Goal: Task Accomplishment & Management: Manage account settings

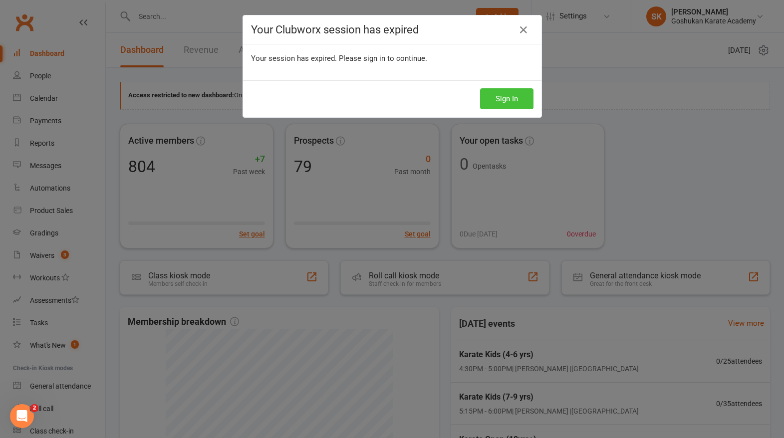
click at [507, 93] on button "Sign In" at bounding box center [506, 98] width 53 height 21
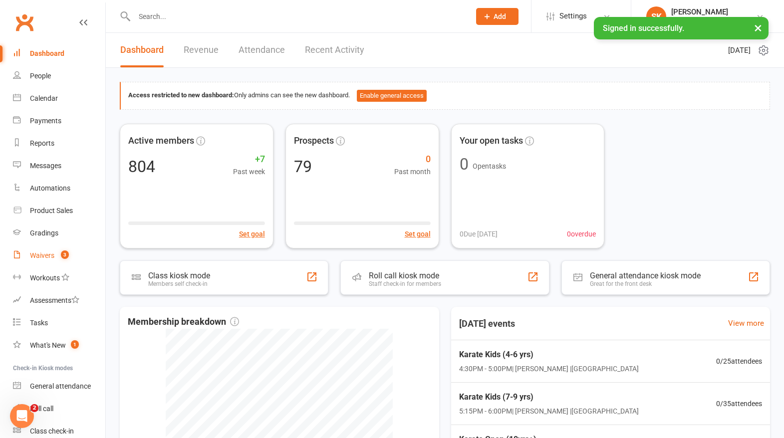
click at [44, 258] on div "Waivers" at bounding box center [42, 256] width 24 height 8
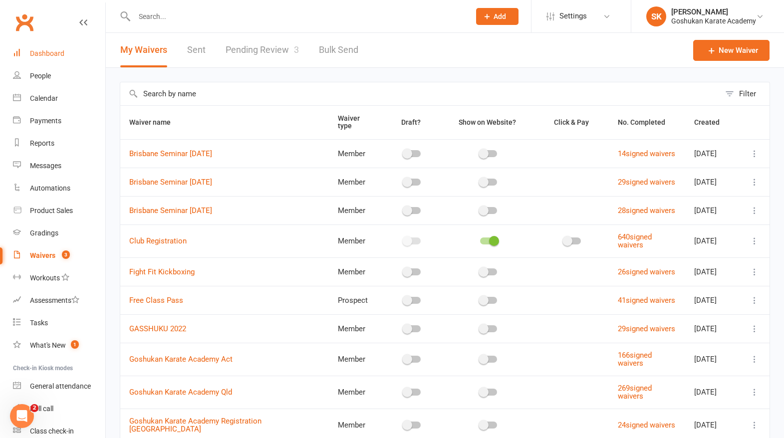
click at [46, 51] on div "Dashboard" at bounding box center [47, 53] width 34 height 8
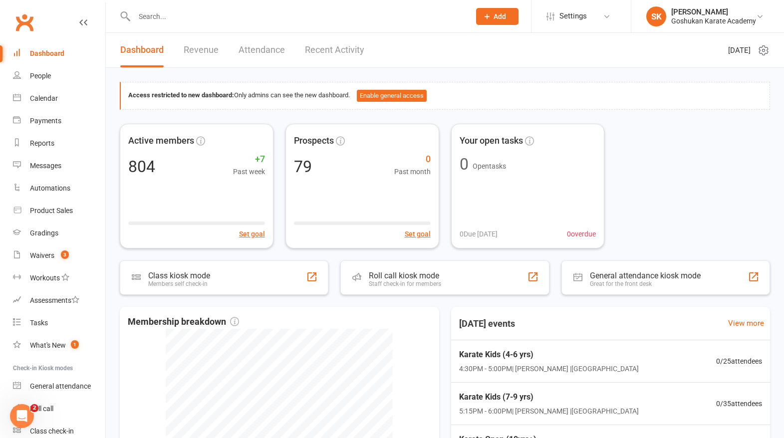
click at [157, 16] on input "text" at bounding box center [297, 16] width 332 height 14
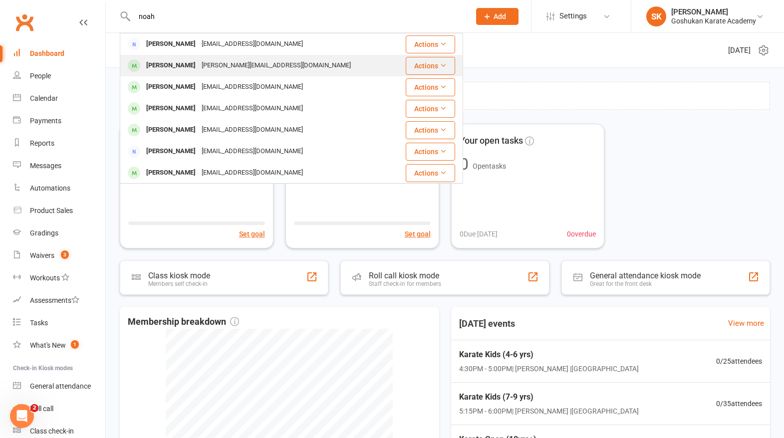
type input "noah"
click at [172, 68] on div "[PERSON_NAME]" at bounding box center [170, 65] width 55 height 14
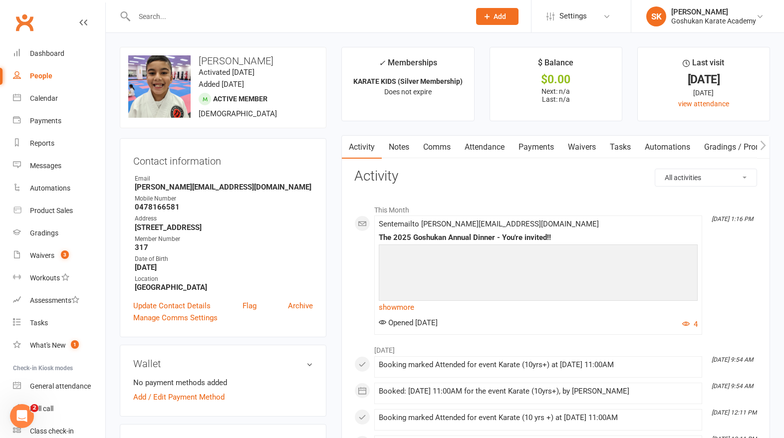
click at [162, 16] on input "text" at bounding box center [297, 16] width 332 height 14
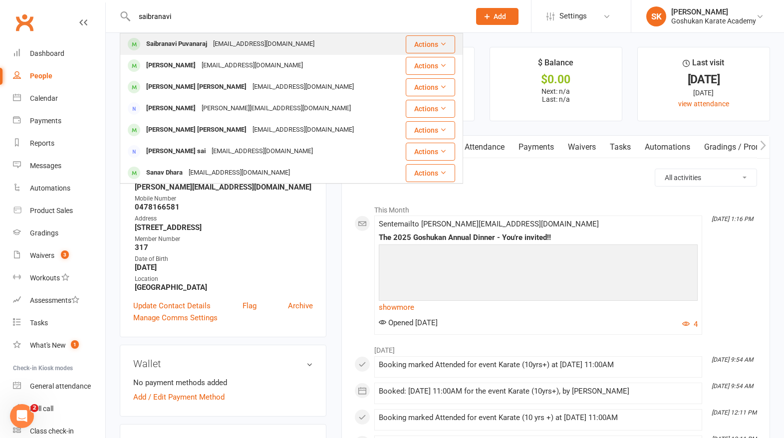
type input "saibranavi"
click at [155, 45] on div "Saibranavi Puvanaraj" at bounding box center [176, 44] width 67 height 14
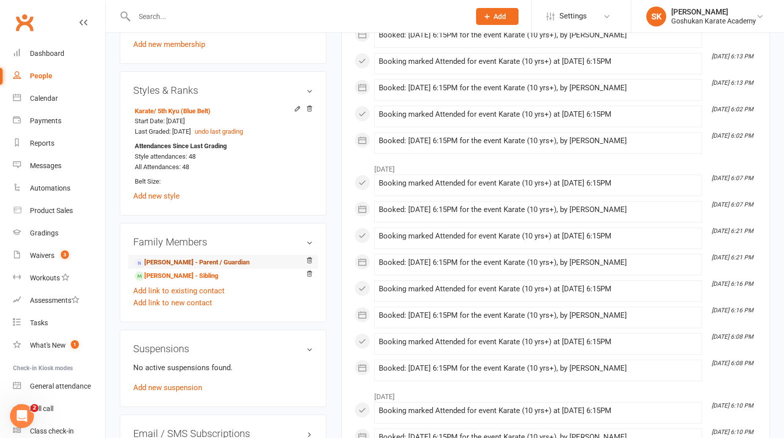
scroll to position [531, 0]
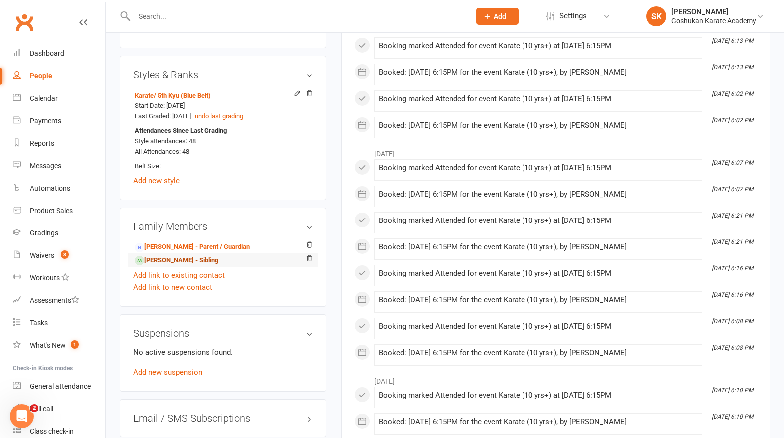
click at [160, 258] on link "[PERSON_NAME] - Sibling" at bounding box center [176, 261] width 83 height 10
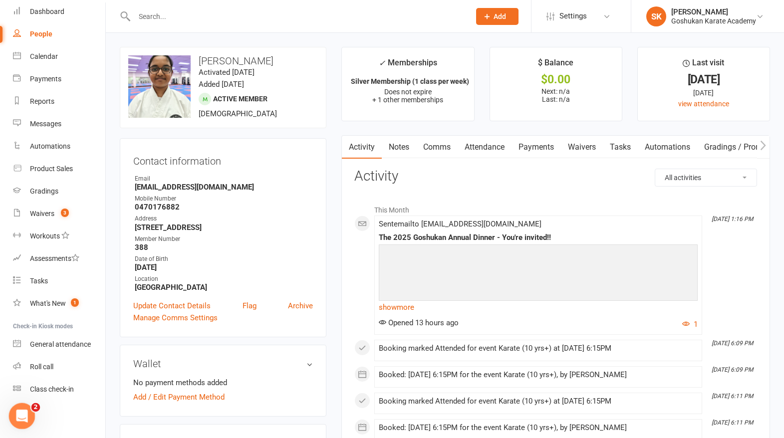
scroll to position [42, 0]
click at [24, 407] on div "Open Intercom Messenger" at bounding box center [20, 414] width 33 height 33
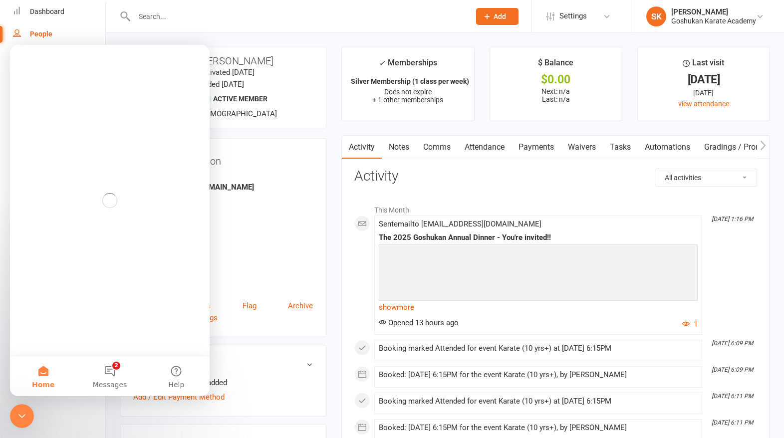
scroll to position [0, 0]
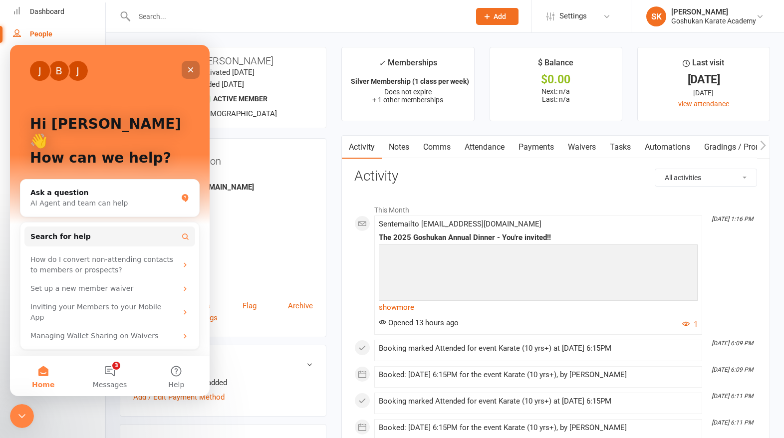
click at [189, 68] on icon "Close" at bounding box center [190, 69] width 5 height 5
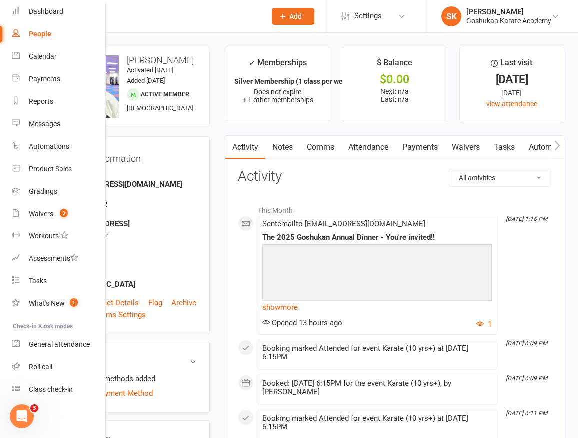
click at [140, 13] on input "text" at bounding box center [158, 16] width 199 height 14
click at [156, 19] on input "text" at bounding box center [158, 16] width 199 height 14
click at [38, 10] on div "Dashboard" at bounding box center [46, 11] width 34 height 8
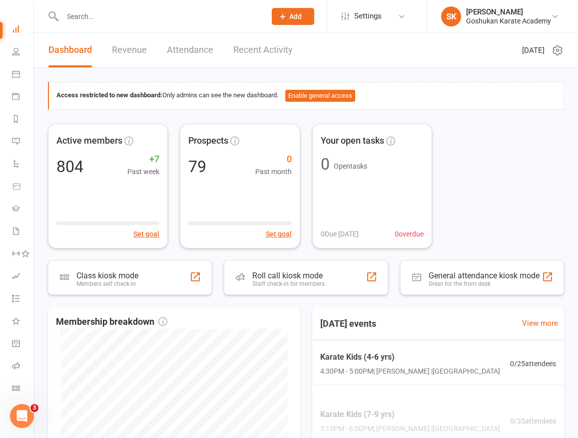
click at [89, 17] on input "text" at bounding box center [158, 16] width 199 height 14
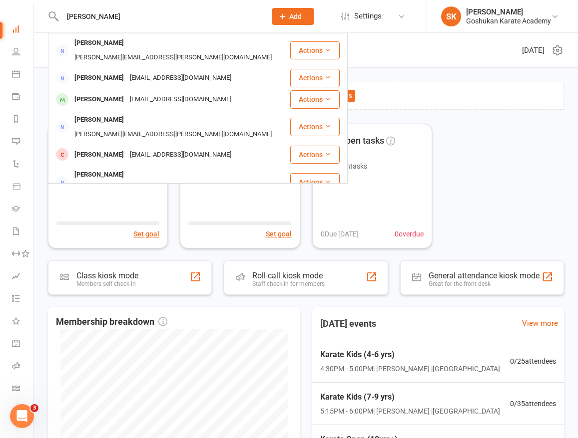
type input "[PERSON_NAME]"
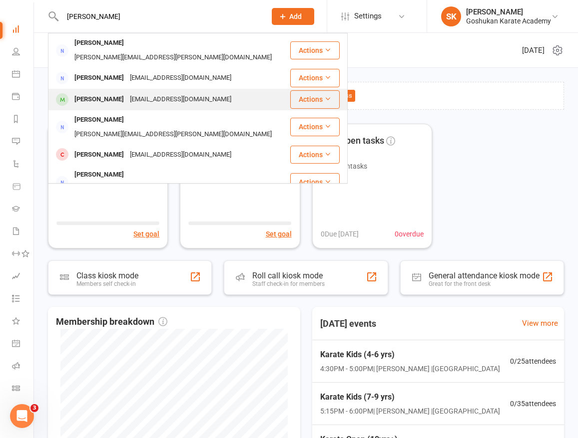
drag, startPoint x: 89, startPoint y: 17, endPoint x: 82, endPoint y: 88, distance: 71.7
click at [82, 92] on div "[PERSON_NAME]" at bounding box center [98, 99] width 55 height 14
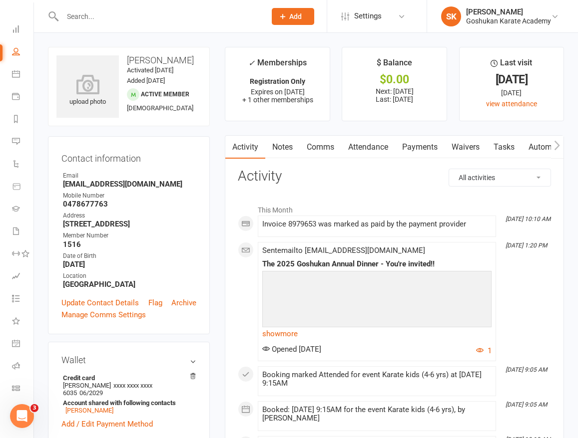
click at [368, 147] on link "Attendance" at bounding box center [368, 147] width 54 height 23
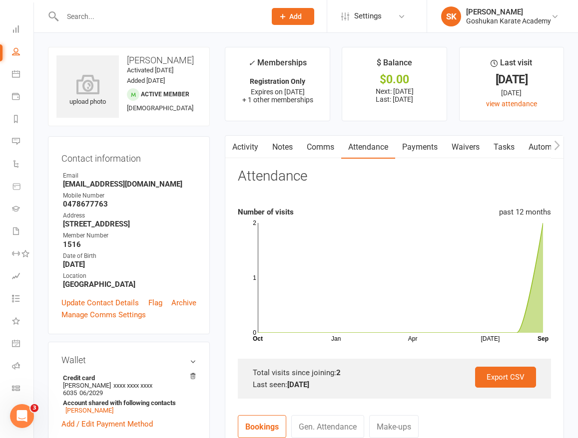
click at [423, 145] on link "Payments" at bounding box center [419, 147] width 49 height 23
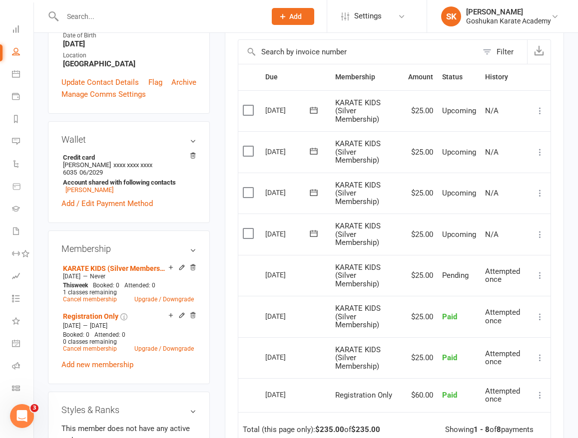
scroll to position [274, 0]
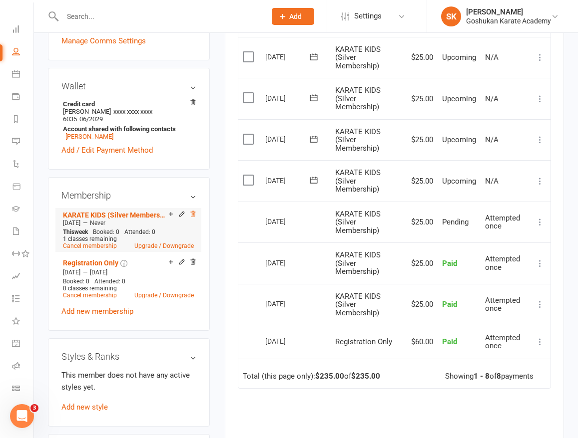
click at [192, 218] on icon at bounding box center [192, 214] width 7 height 7
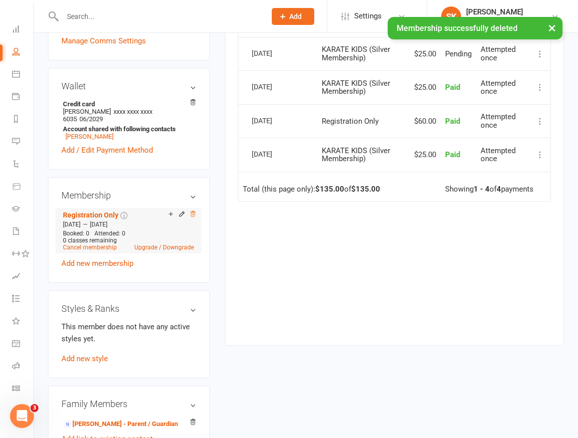
click at [193, 218] on icon at bounding box center [192, 214] width 7 height 7
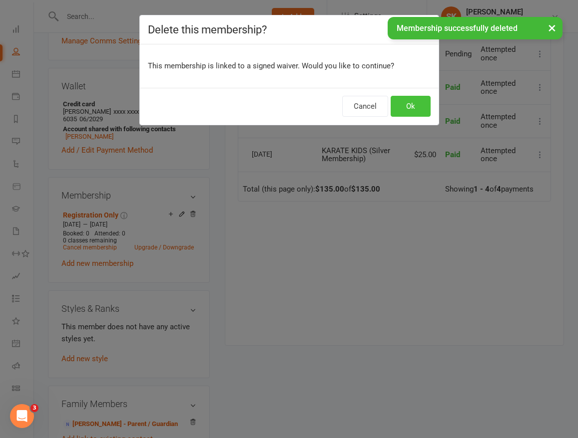
click at [407, 106] on button "Ok" at bounding box center [410, 106] width 40 height 21
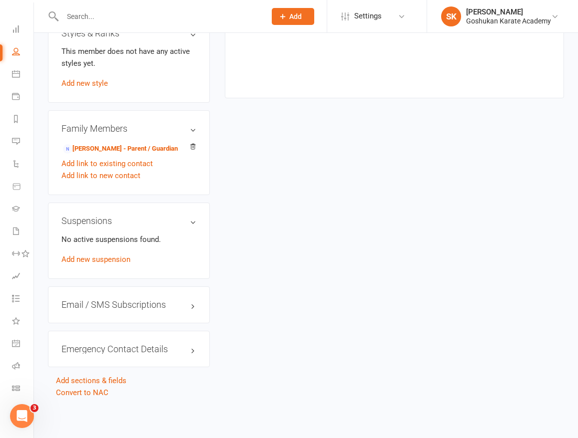
scroll to position [527, 0]
click at [72, 388] on link "Convert to NAC" at bounding box center [82, 392] width 52 height 9
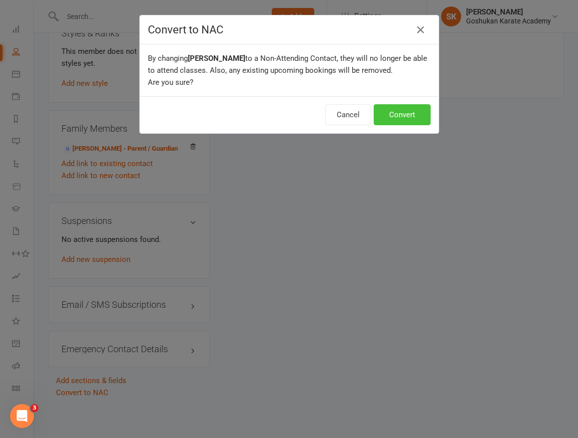
click at [398, 117] on button "Convert" at bounding box center [401, 114] width 57 height 21
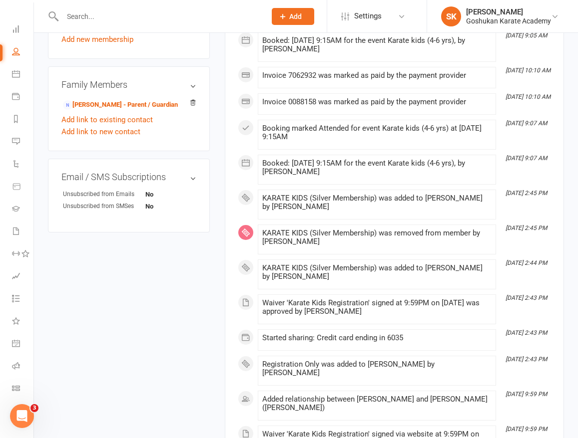
scroll to position [366, 0]
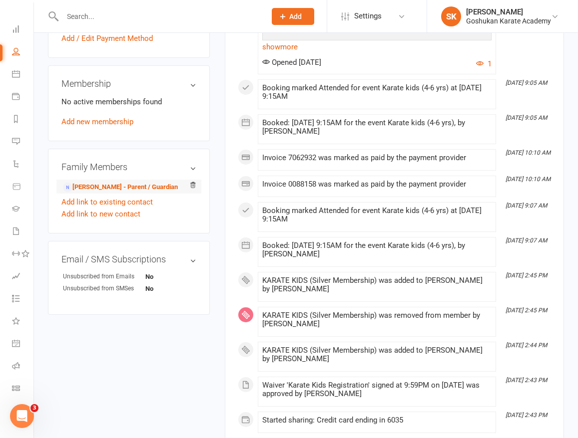
click at [101, 181] on li "[PERSON_NAME] - Parent / Guardian" at bounding box center [128, 187] width 135 height 14
click at [118, 188] on link "[PERSON_NAME] - Parent / Guardian" at bounding box center [120, 187] width 115 height 10
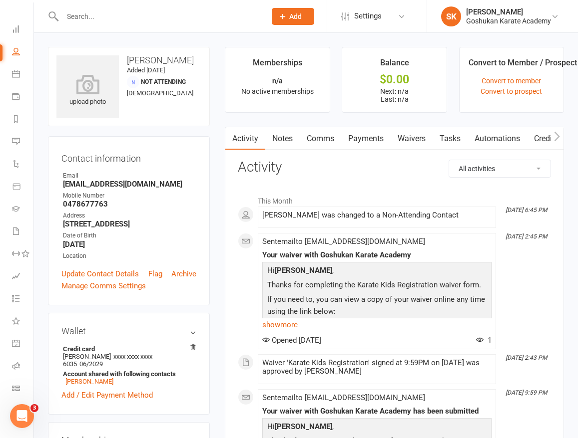
click at [365, 138] on link "Payments" at bounding box center [365, 138] width 49 height 23
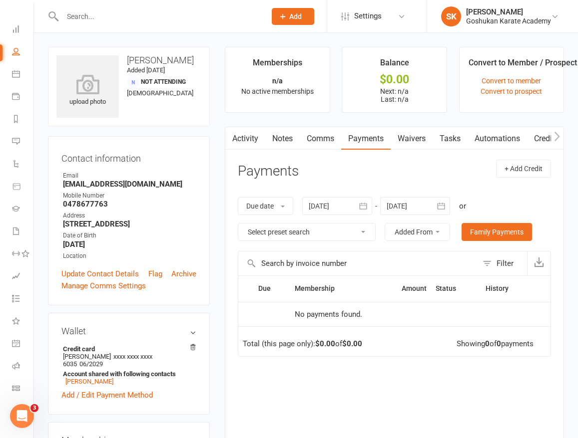
click at [320, 137] on link "Comms" at bounding box center [320, 138] width 41 height 23
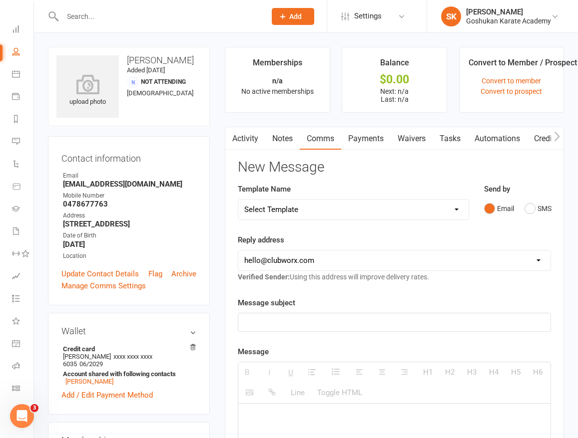
click at [277, 136] on link "Notes" at bounding box center [282, 138] width 34 height 23
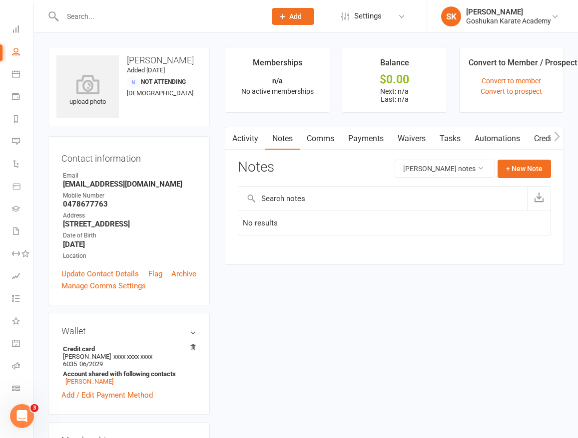
click at [244, 137] on link "Activity" at bounding box center [245, 138] width 40 height 23
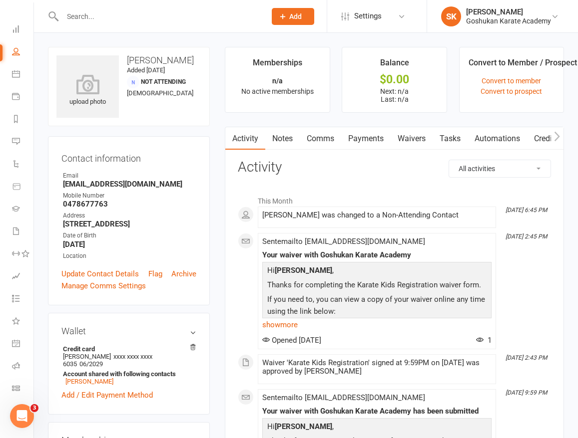
click at [285, 136] on link "Notes" at bounding box center [282, 138] width 34 height 23
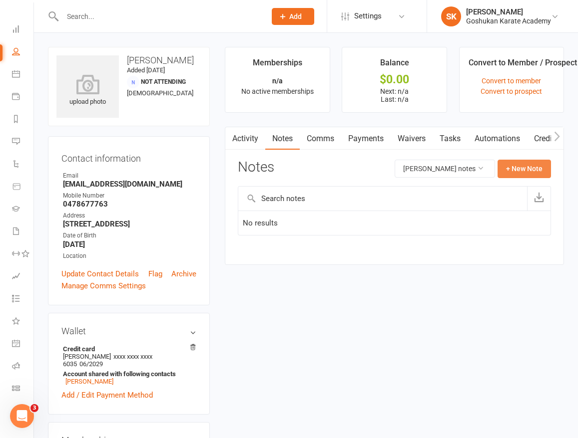
click at [524, 167] on button "+ New Note" at bounding box center [523, 169] width 53 height 18
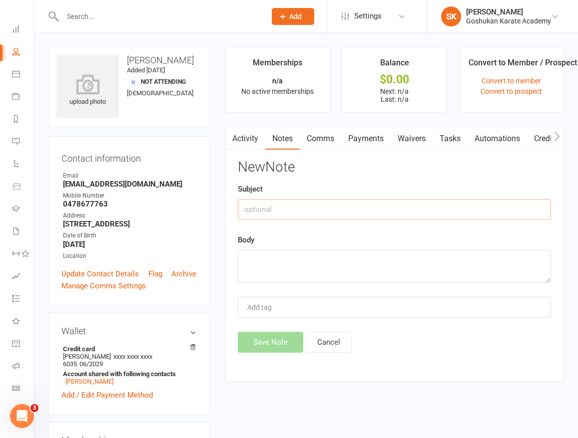
click at [339, 209] on input "text" at bounding box center [394, 209] width 313 height 21
type input "cancellation email"
click at [317, 259] on textarea at bounding box center [394, 266] width 313 height 33
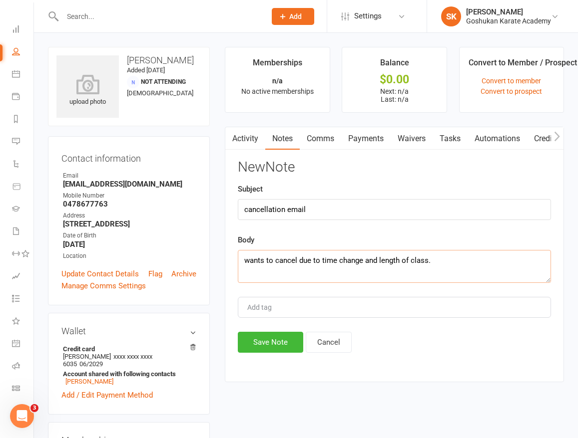
scroll to position [6, 0]
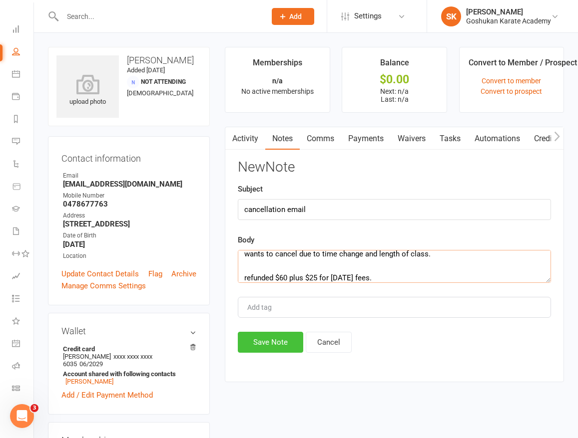
type textarea "wants to cancel due to time change and length of class. refunded $60 plus $25 f…"
click at [281, 339] on button "Save Note" at bounding box center [270, 342] width 65 height 21
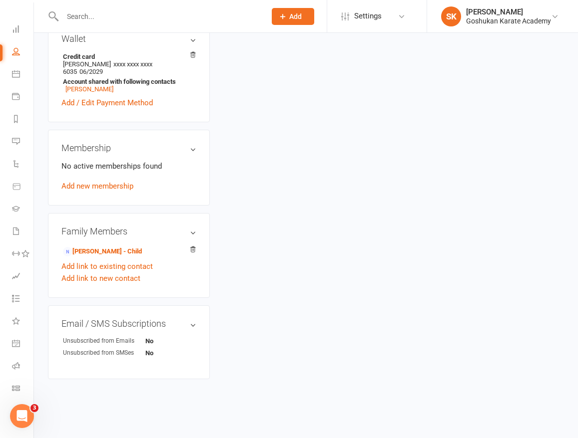
scroll to position [300, 0]
click at [84, 247] on link "[PERSON_NAME] - Child" at bounding box center [102, 252] width 79 height 10
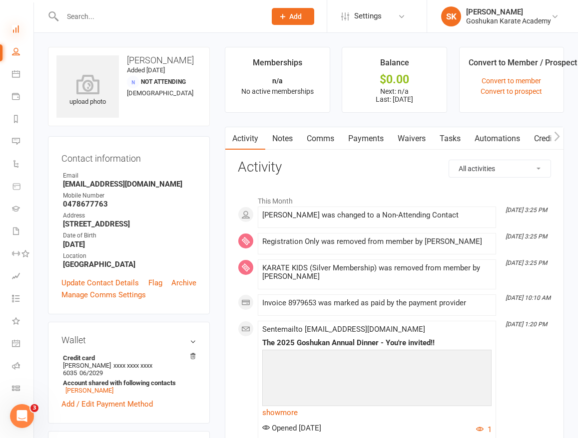
click at [16, 30] on icon at bounding box center [16, 29] width 8 height 8
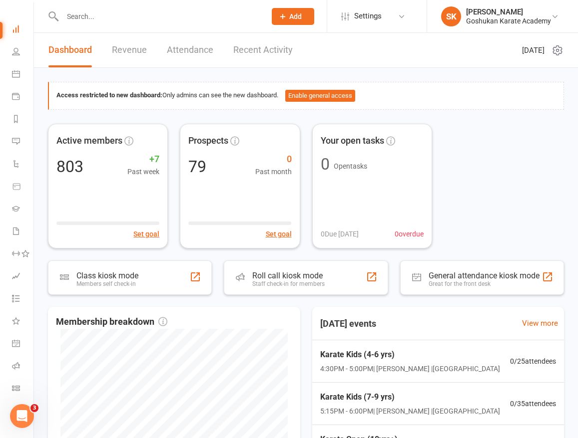
click at [94, 15] on input "text" at bounding box center [158, 16] width 199 height 14
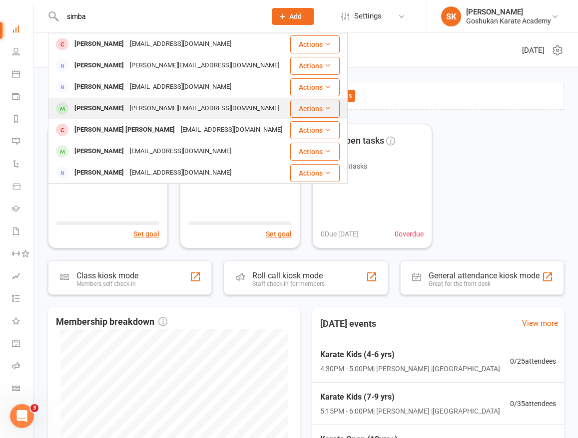
type input "simba"
click at [91, 108] on div "[PERSON_NAME]" at bounding box center [98, 108] width 55 height 14
